Goal: Task Accomplishment & Management: Use online tool/utility

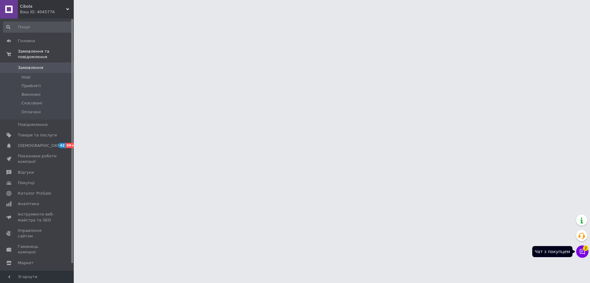
click at [584, 253] on icon at bounding box center [583, 251] width 6 height 6
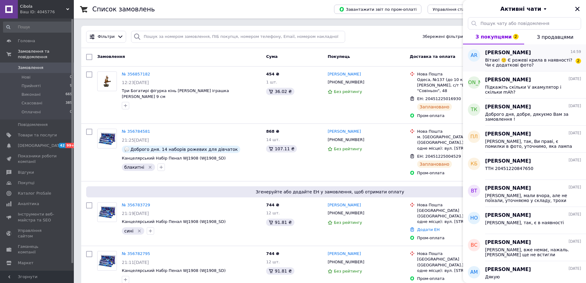
click at [542, 58] on span "Вітаю! 🙂 Є рожеві крила в наявності? Чи є додаткові фото?" at bounding box center [528, 62] width 87 height 10
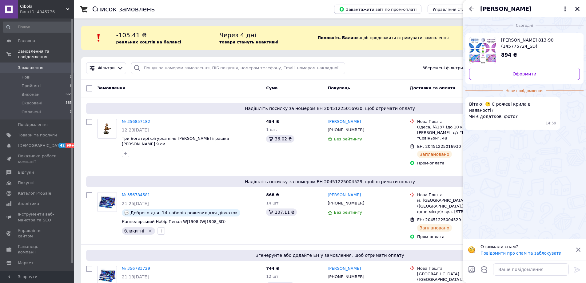
click at [542, 40] on span "[PERSON_NAME] 813-90 (145775724_SD)" at bounding box center [538, 43] width 74 height 12
click at [45, 132] on span "Товари та послуги" at bounding box center [37, 135] width 39 height 6
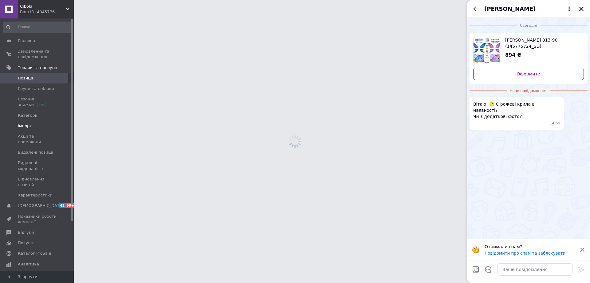
click at [43, 126] on span "Імпорт" at bounding box center [37, 126] width 39 height 6
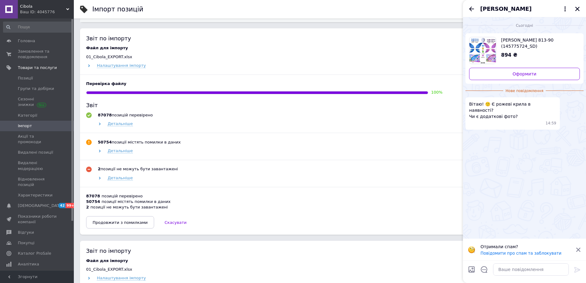
scroll to position [246, 0]
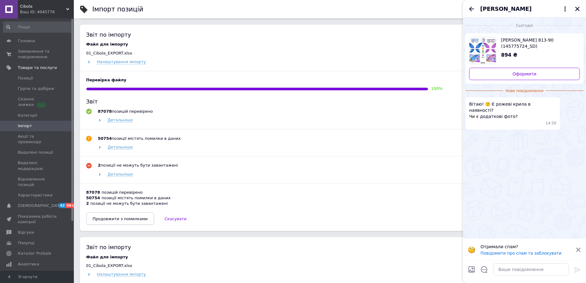
click at [137, 219] on span "Продовжити з помилками" at bounding box center [120, 218] width 55 height 5
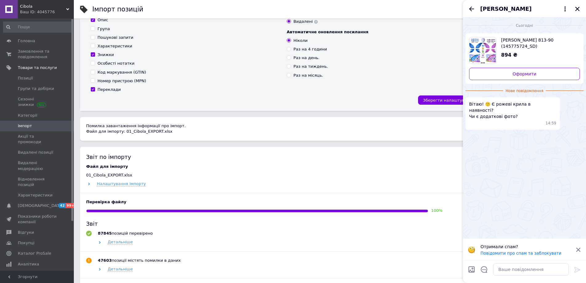
scroll to position [277, 0]
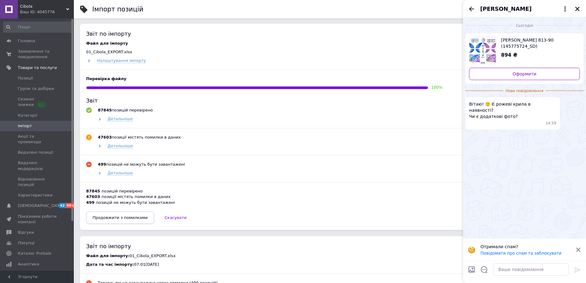
click at [135, 218] on span "Продовжити з помилками" at bounding box center [120, 217] width 55 height 5
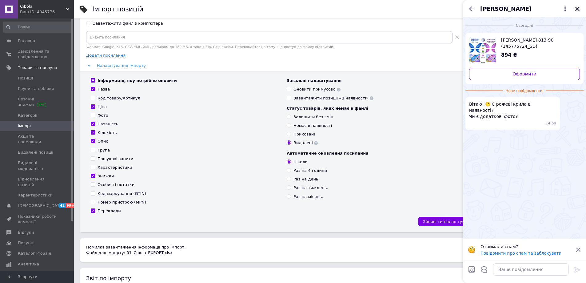
scroll to position [31, 0]
